Goal: Find contact information: Find contact information

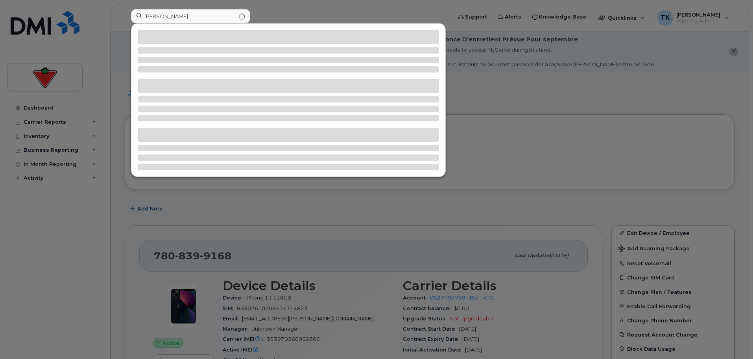
scroll to position [157, 0]
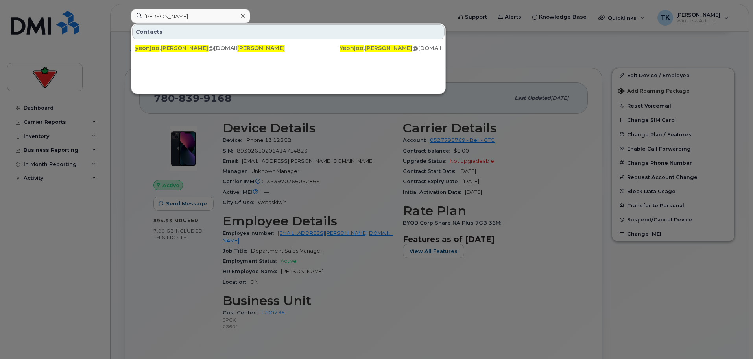
drag, startPoint x: 199, startPoint y: 17, endPoint x: 60, endPoint y: 3, distance: 139.3
click at [125, 9] on div "[PERSON_NAME] Contacts yeonjoo . [PERSON_NAME] @[DOMAIN_NAME] [PERSON_NAME] . […" at bounding box center [289, 17] width 328 height 17
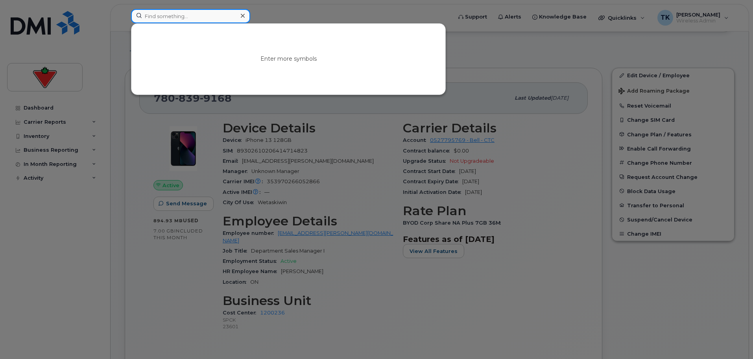
click at [157, 16] on input at bounding box center [190, 16] width 119 height 14
paste input "[PERSON_NAME]"
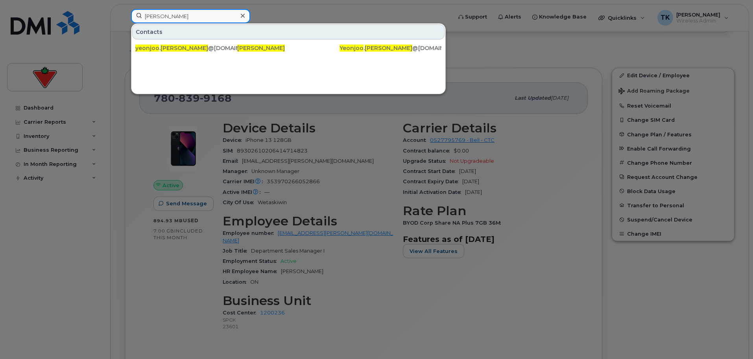
drag, startPoint x: 192, startPoint y: 16, endPoint x: 90, endPoint y: 16, distance: 102.3
click at [125, 16] on div "[PERSON_NAME] Contacts yeonjoo . [PERSON_NAME] @[DOMAIN_NAME] [PERSON_NAME] . […" at bounding box center [289, 17] width 328 height 17
paste input "[PERSON_NAME]"
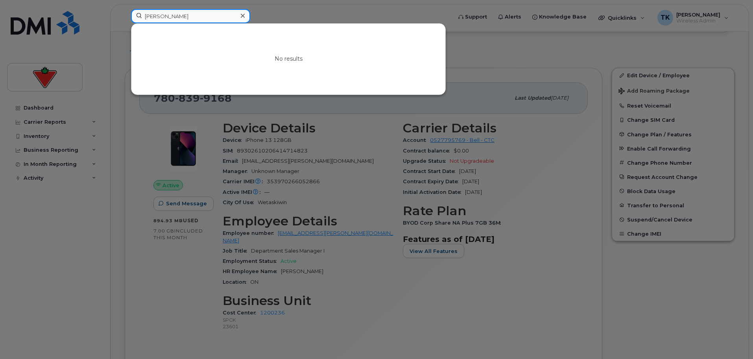
drag, startPoint x: 157, startPoint y: 7, endPoint x: -7, endPoint y: -17, distance: 166.2
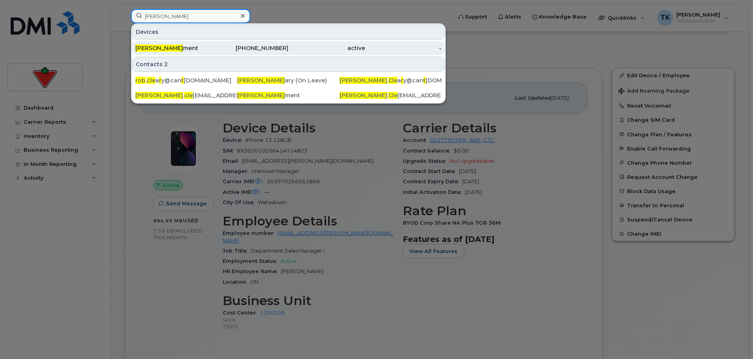
type input "[PERSON_NAME]"
click at [187, 51] on div "[PERSON_NAME] ment" at bounding box center [173, 48] width 77 height 8
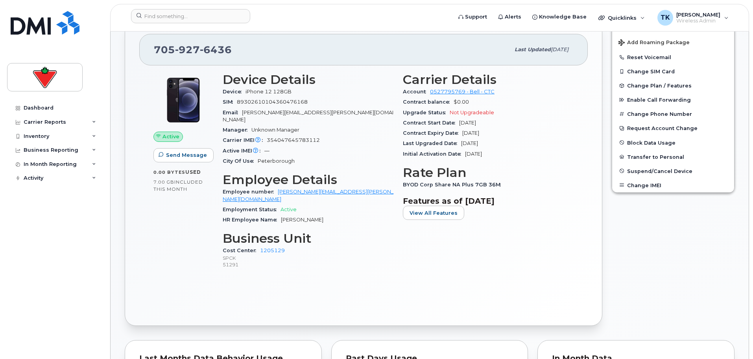
scroll to position [157, 0]
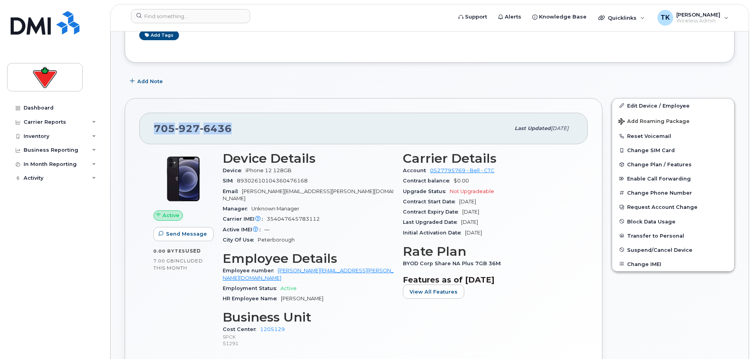
drag, startPoint x: 239, startPoint y: 131, endPoint x: 155, endPoint y: 131, distance: 84.2
click at [155, 131] on div "[PHONE_NUMBER]" at bounding box center [332, 128] width 356 height 17
copy span "[PHONE_NUMBER]"
click at [246, 129] on div "[PHONE_NUMBER]" at bounding box center [332, 128] width 356 height 17
drag, startPoint x: 237, startPoint y: 126, endPoint x: 153, endPoint y: 119, distance: 84.9
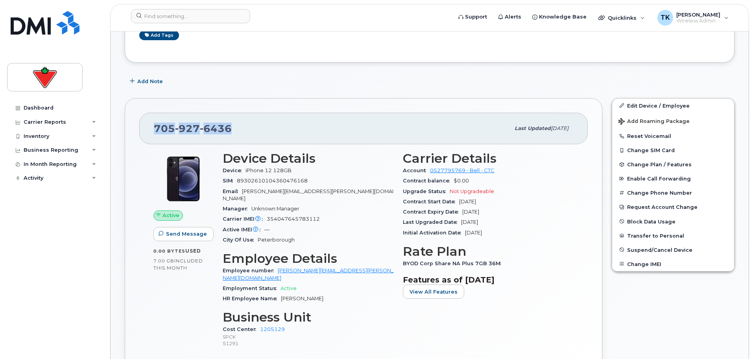
click at [153, 119] on div "705 927 6436 Last updated Feb 11, 2025" at bounding box center [363, 128] width 449 height 31
copy span "705 927 6436"
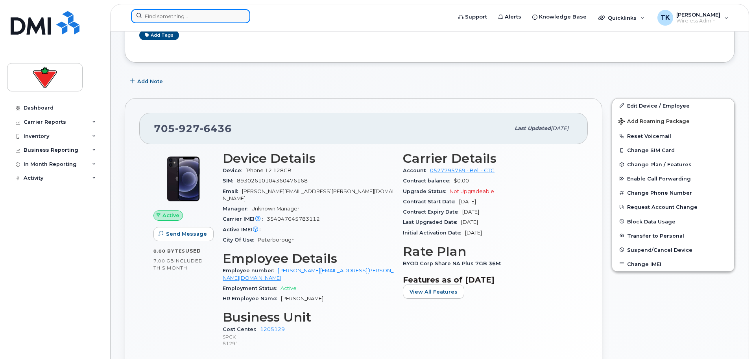
click at [204, 17] on input at bounding box center [190, 16] width 119 height 14
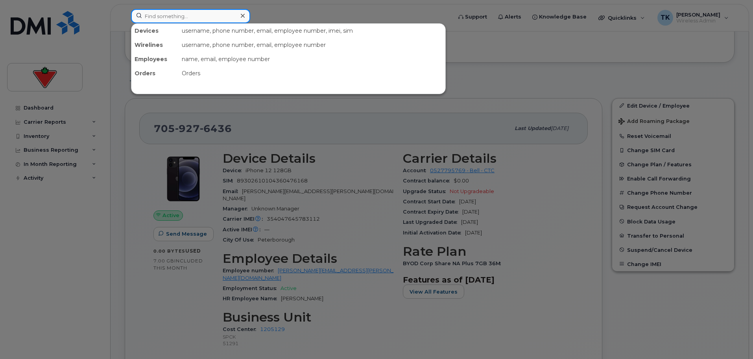
paste input "7059276436"
type input "7059276436"
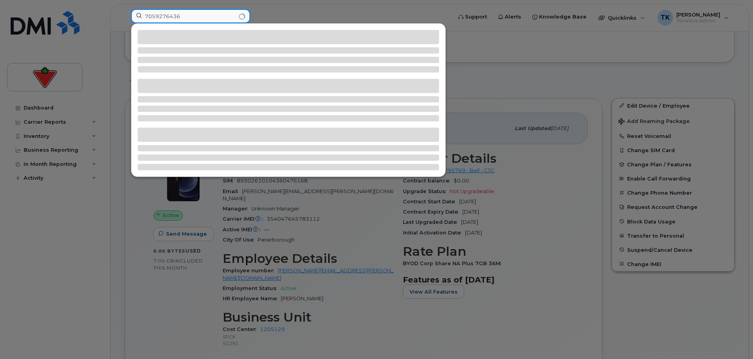
drag, startPoint x: 207, startPoint y: 15, endPoint x: 96, endPoint y: 1, distance: 112.6
click at [125, 9] on div "7059276436" at bounding box center [289, 17] width 328 height 17
